Goal: Information Seeking & Learning: Learn about a topic

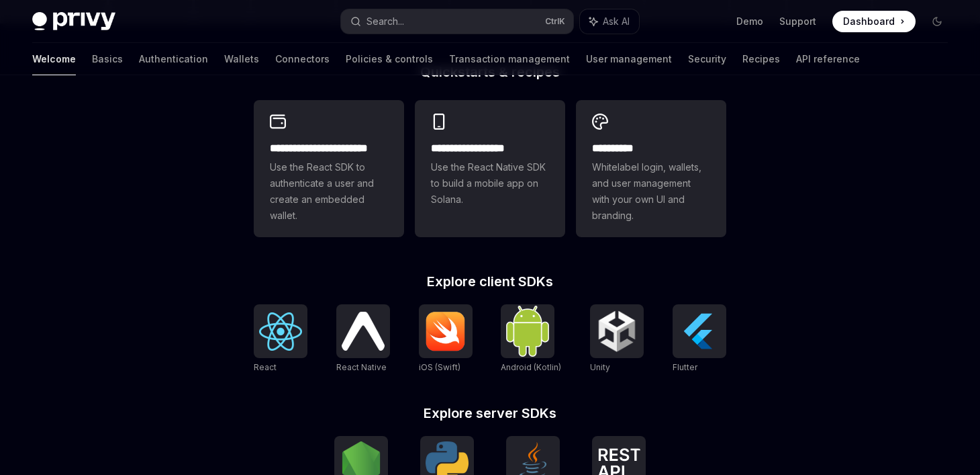
scroll to position [359, 0]
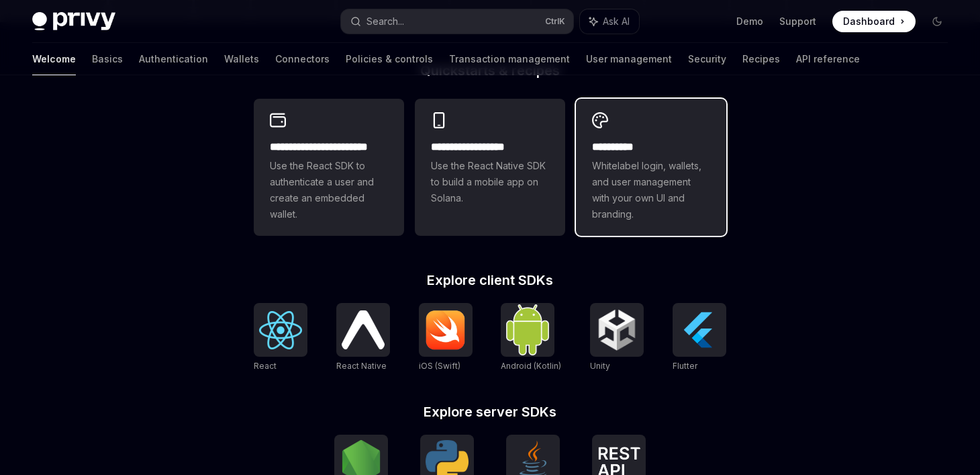
click at [675, 199] on span "Whitelabel login, wallets, and user management with your own UI and branding." at bounding box center [651, 190] width 118 height 64
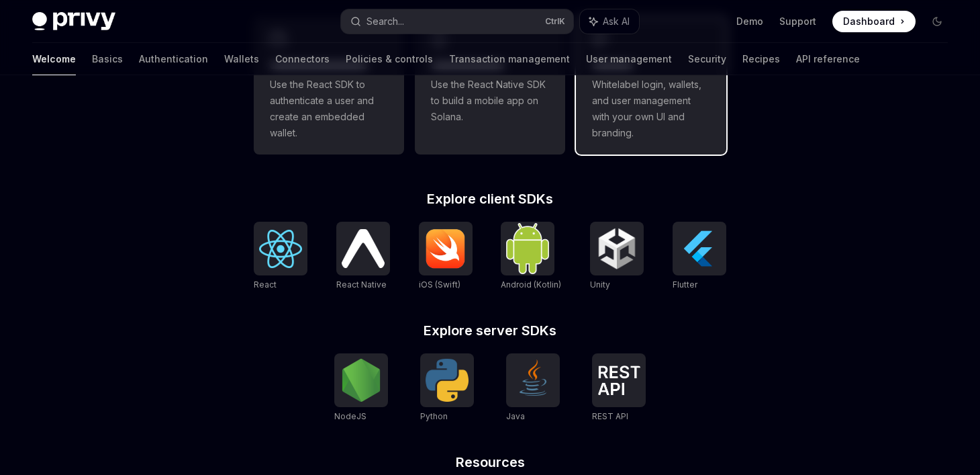
scroll to position [442, 0]
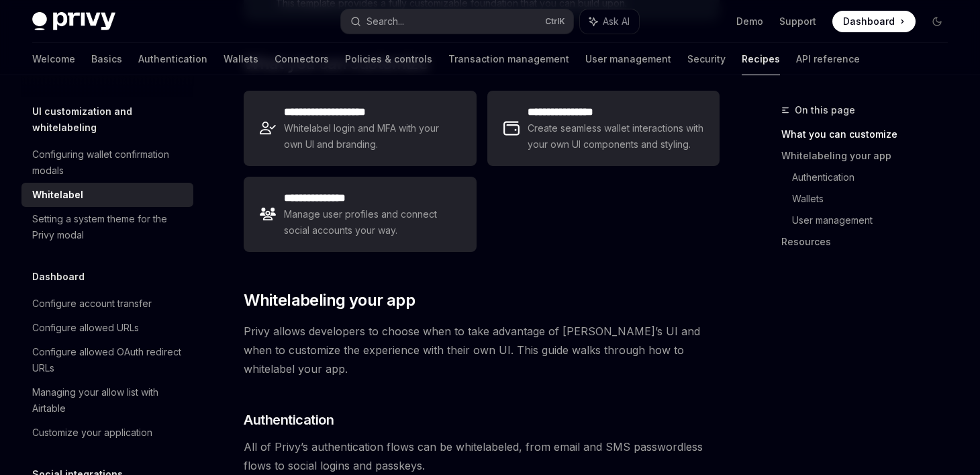
scroll to position [262, 0]
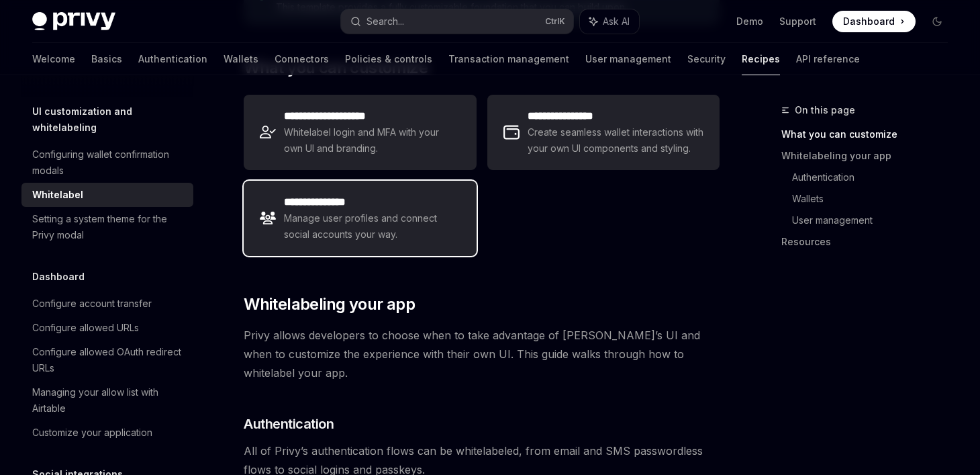
click at [416, 232] on span "Manage user profiles and connect social accounts your way." at bounding box center [372, 226] width 176 height 32
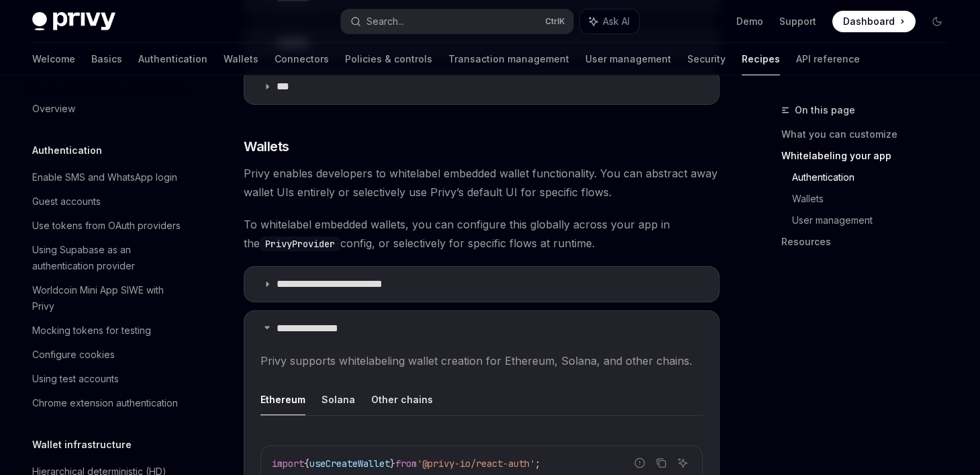
scroll to position [1026, 0]
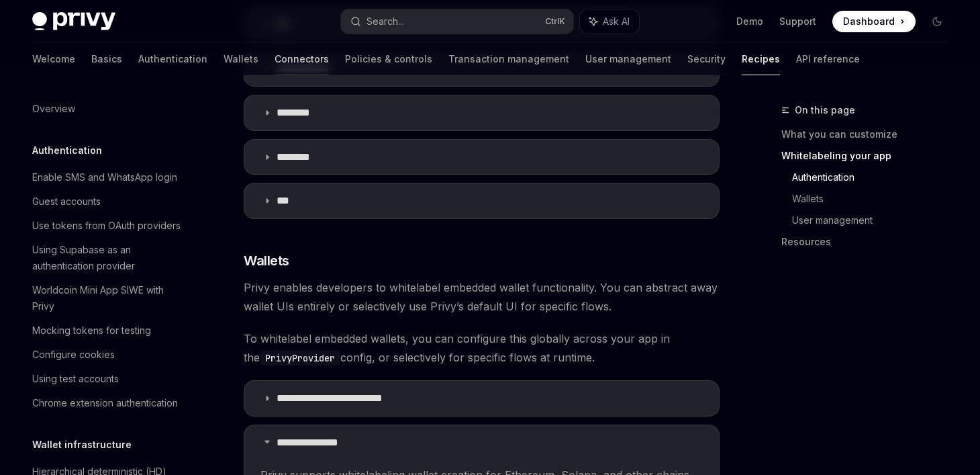
click at [275, 58] on link "Connectors" at bounding box center [302, 59] width 54 height 32
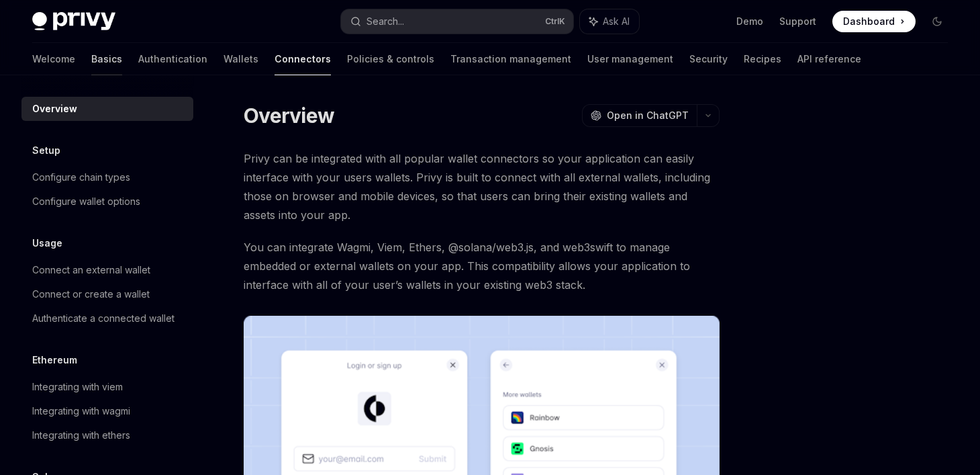
click at [91, 55] on link "Basics" at bounding box center [106, 59] width 31 height 32
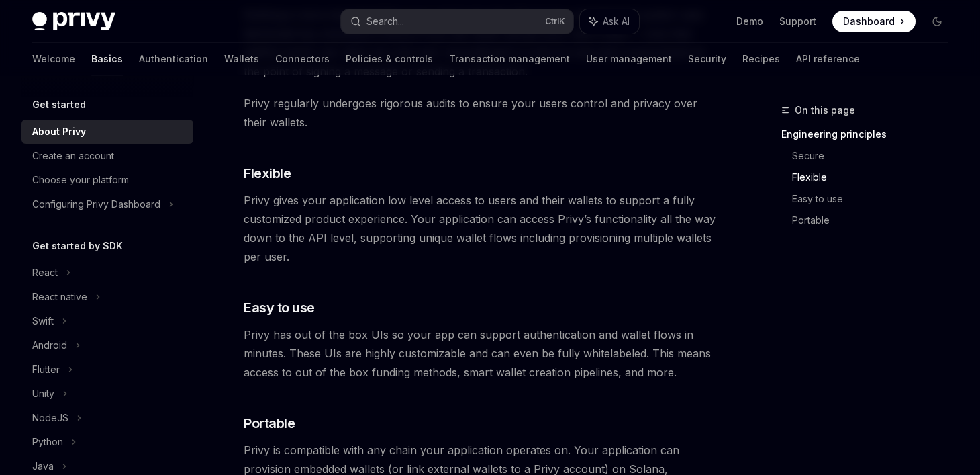
scroll to position [738, 0]
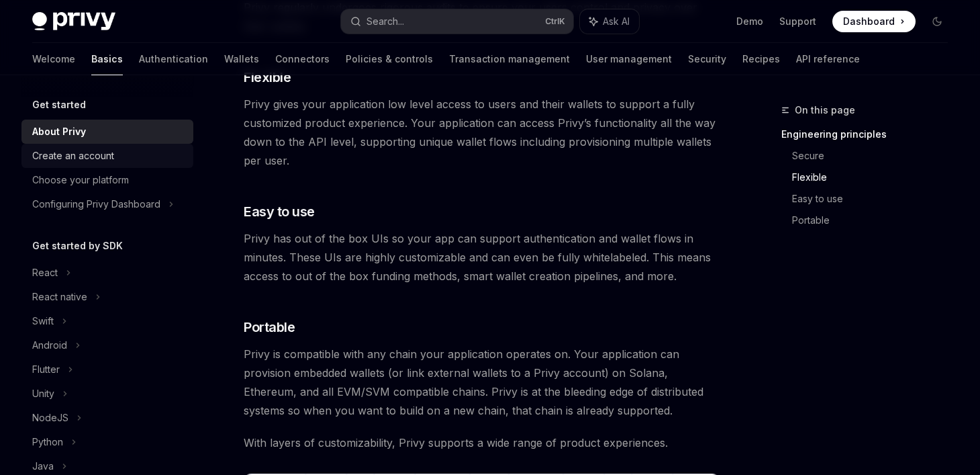
click at [111, 164] on link "Create an account" at bounding box center [107, 156] width 172 height 24
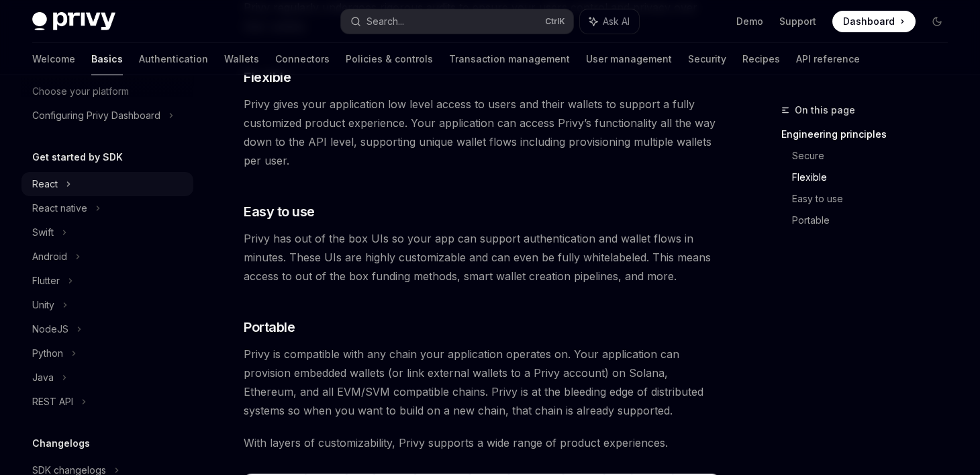
scroll to position [89, 0]
click at [64, 184] on div "React" at bounding box center [107, 184] width 172 height 24
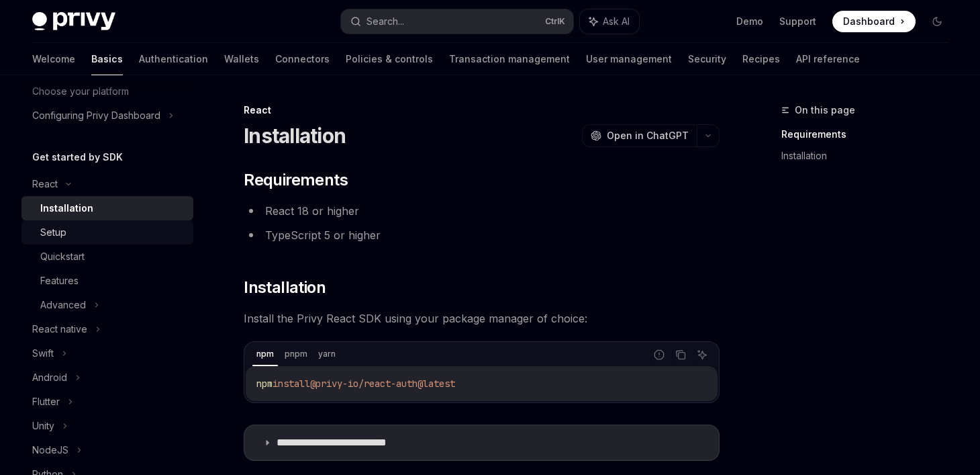
click at [79, 238] on div "Setup" at bounding box center [112, 232] width 145 height 16
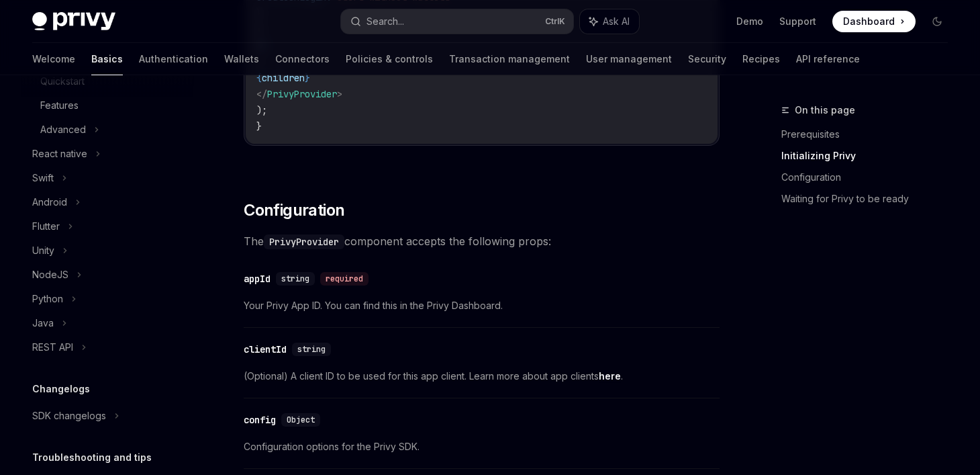
scroll to position [797, 0]
click at [65, 255] on icon at bounding box center [64, 250] width 5 height 16
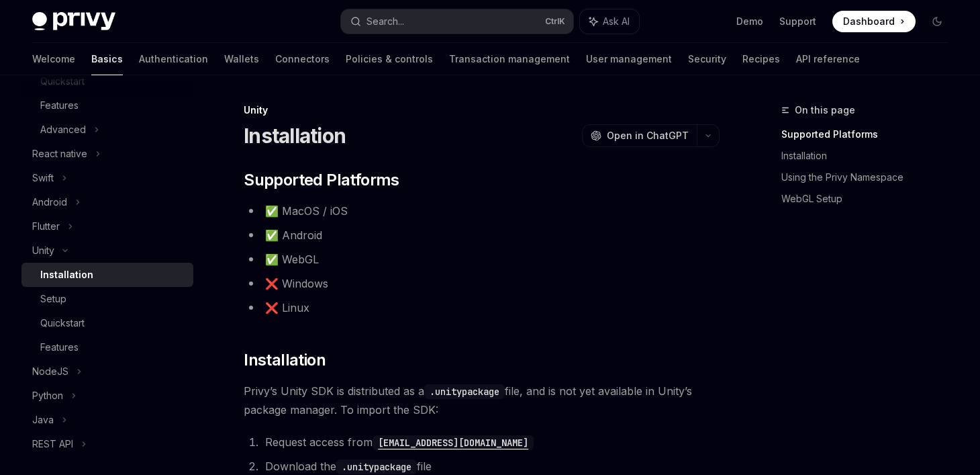
click at [92, 276] on div "Installation" at bounding box center [112, 274] width 145 height 16
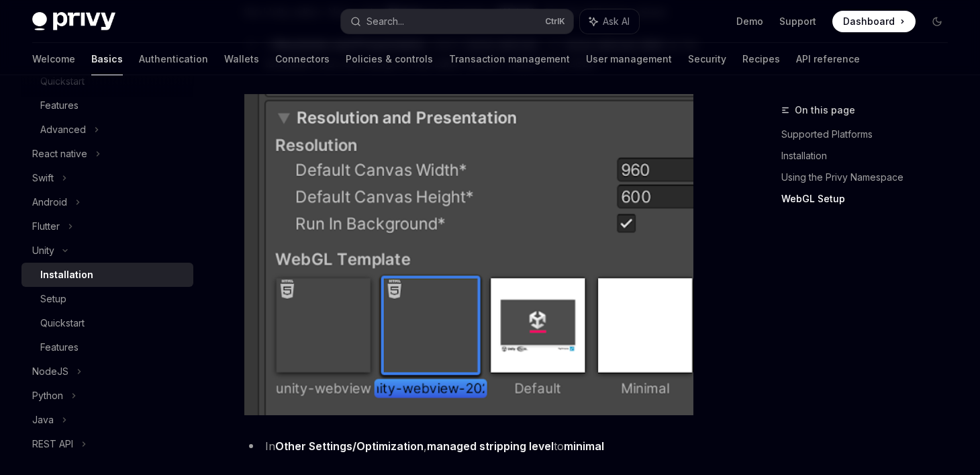
scroll to position [1422, 0]
click at [62, 246] on div "Unity" at bounding box center [107, 250] width 172 height 24
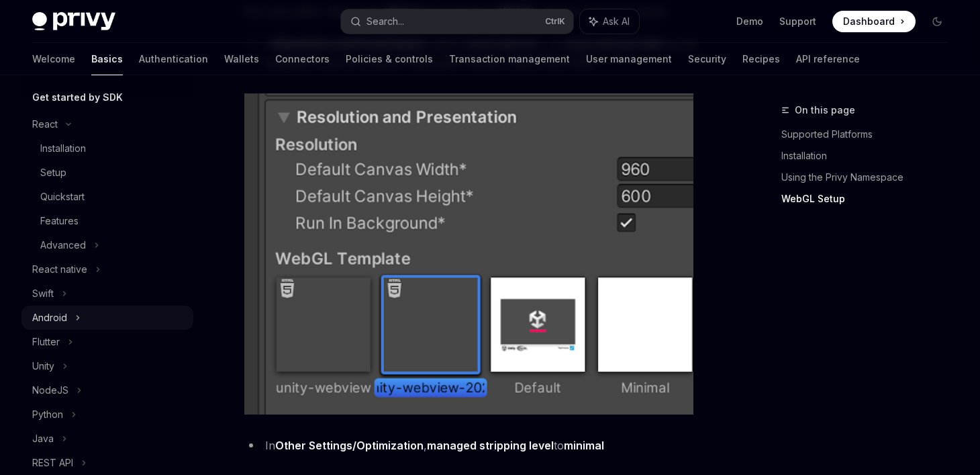
scroll to position [0, 0]
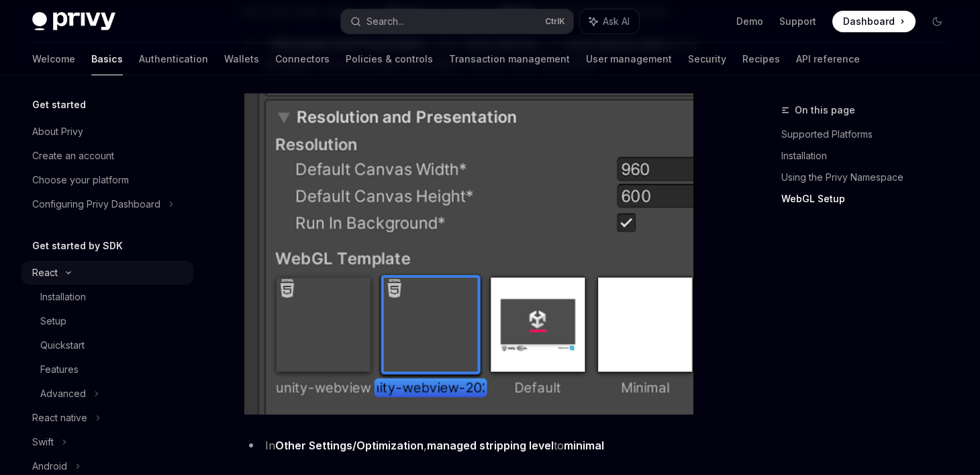
click at [66, 272] on icon at bounding box center [68, 273] width 4 height 2
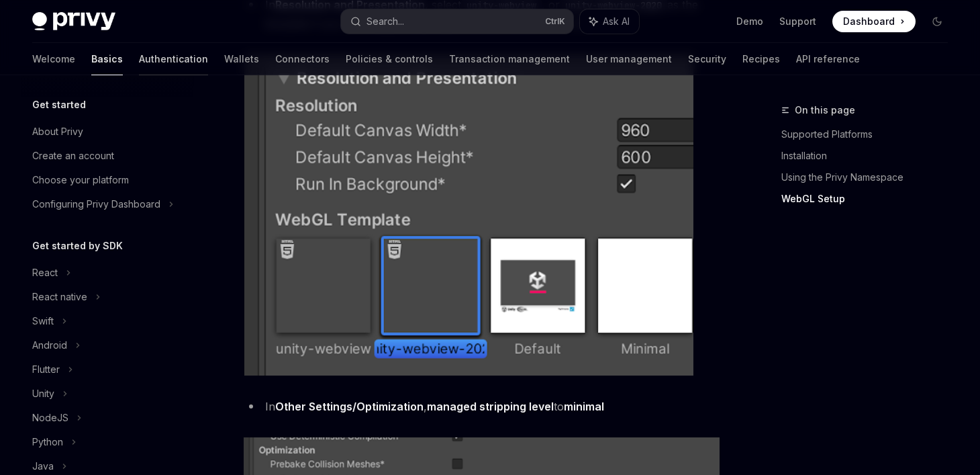
click at [139, 46] on link "Authentication" at bounding box center [173, 59] width 69 height 32
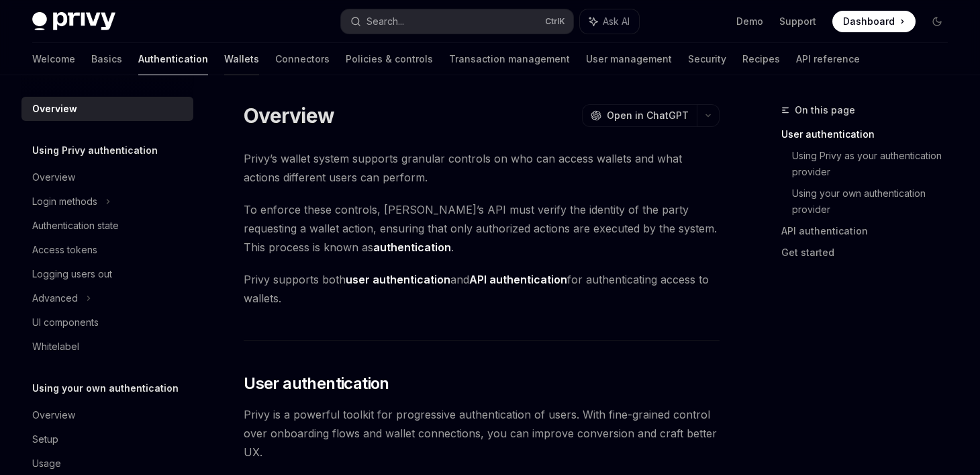
click at [224, 56] on link "Wallets" at bounding box center [241, 59] width 35 height 32
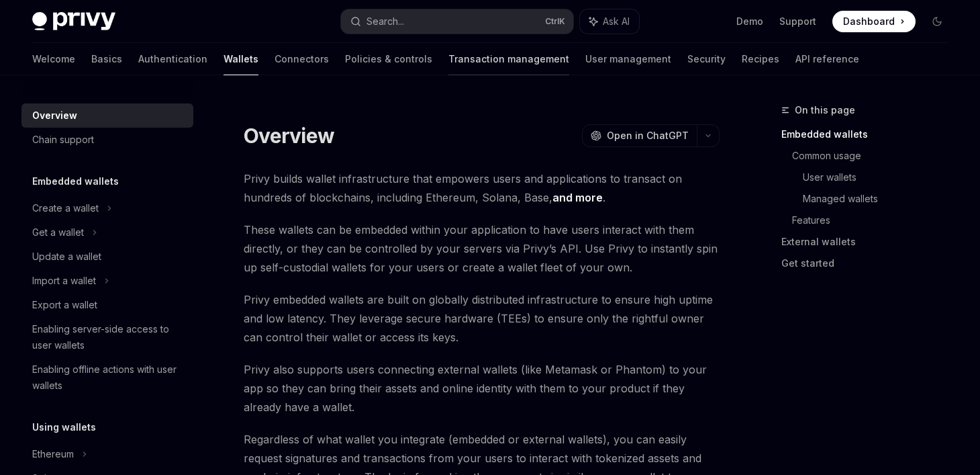
click at [448, 55] on link "Transaction management" at bounding box center [508, 59] width 121 height 32
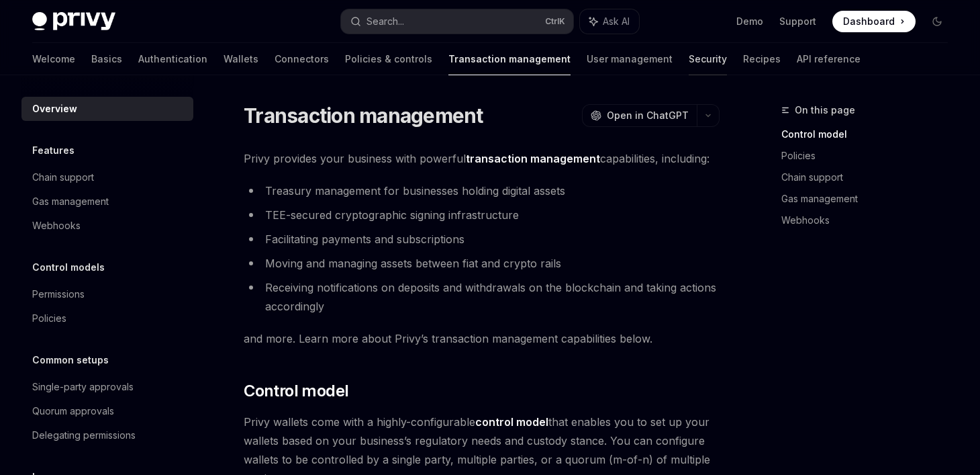
click at [689, 58] on link "Security" at bounding box center [708, 59] width 38 height 32
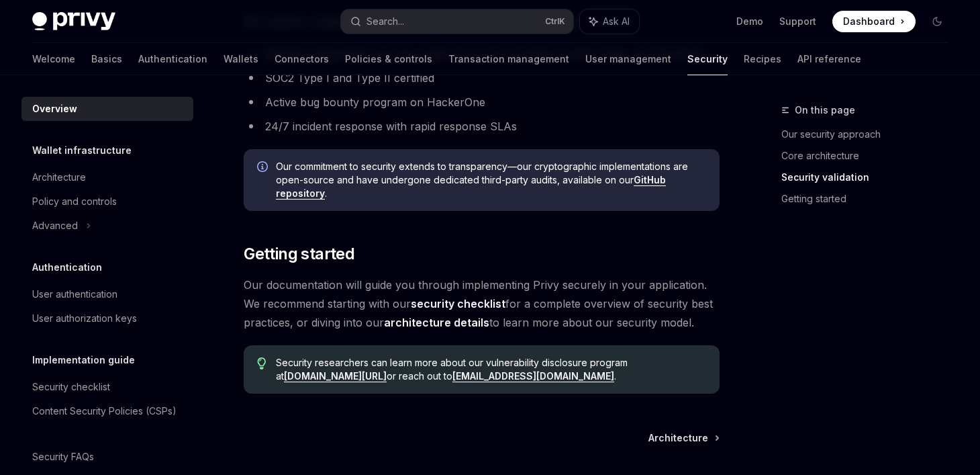
scroll to position [1071, 0]
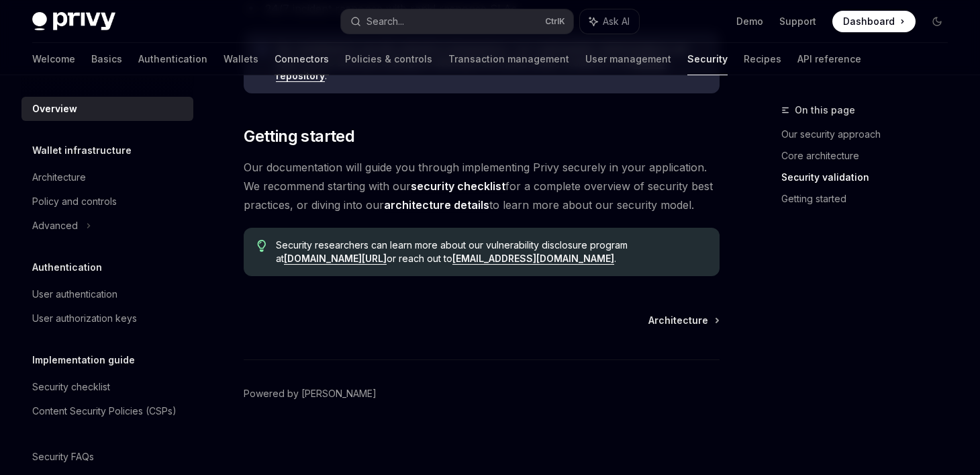
click at [275, 56] on link "Connectors" at bounding box center [302, 59] width 54 height 32
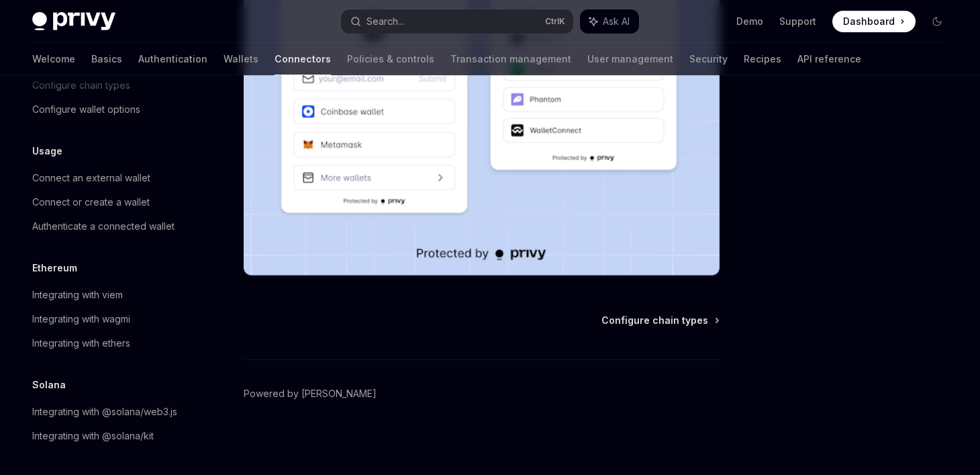
scroll to position [107, 0]
click at [86, 311] on div "Integrating with wagmi" at bounding box center [81, 319] width 98 height 16
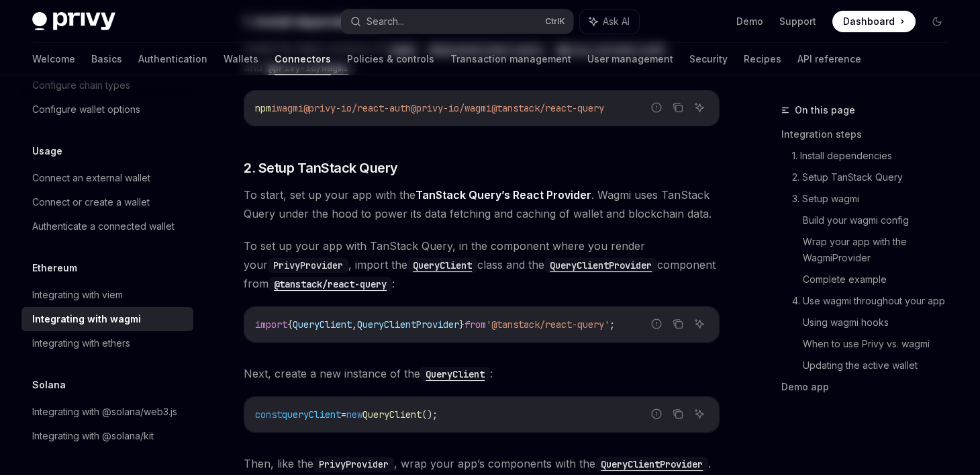
type textarea "*"
